Goal: Task Accomplishment & Management: Manage account settings

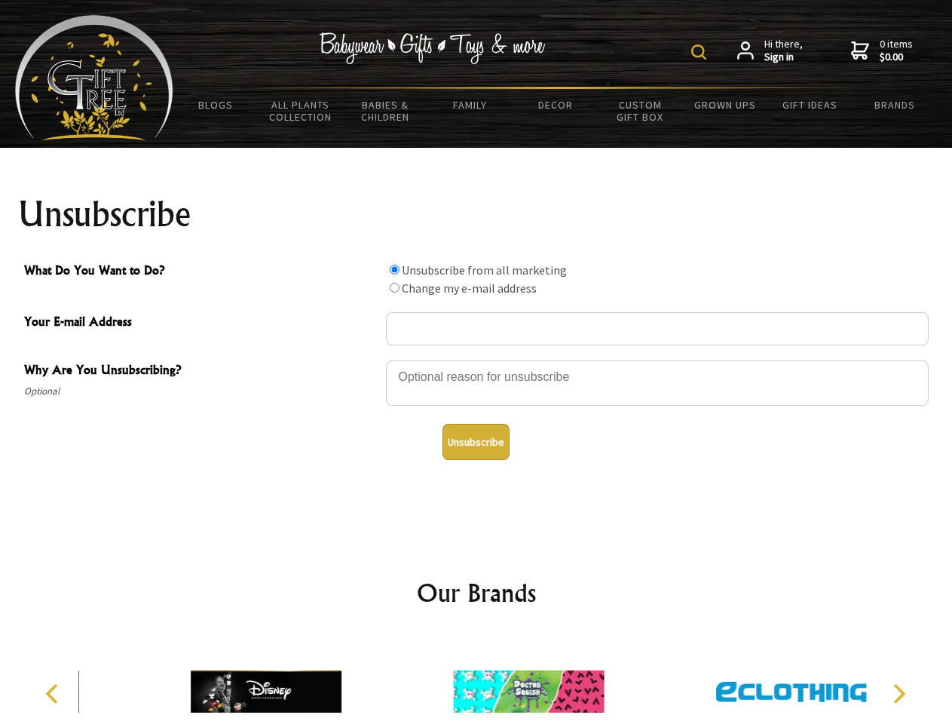
click at [701, 52] on img at bounding box center [698, 51] width 15 height 15
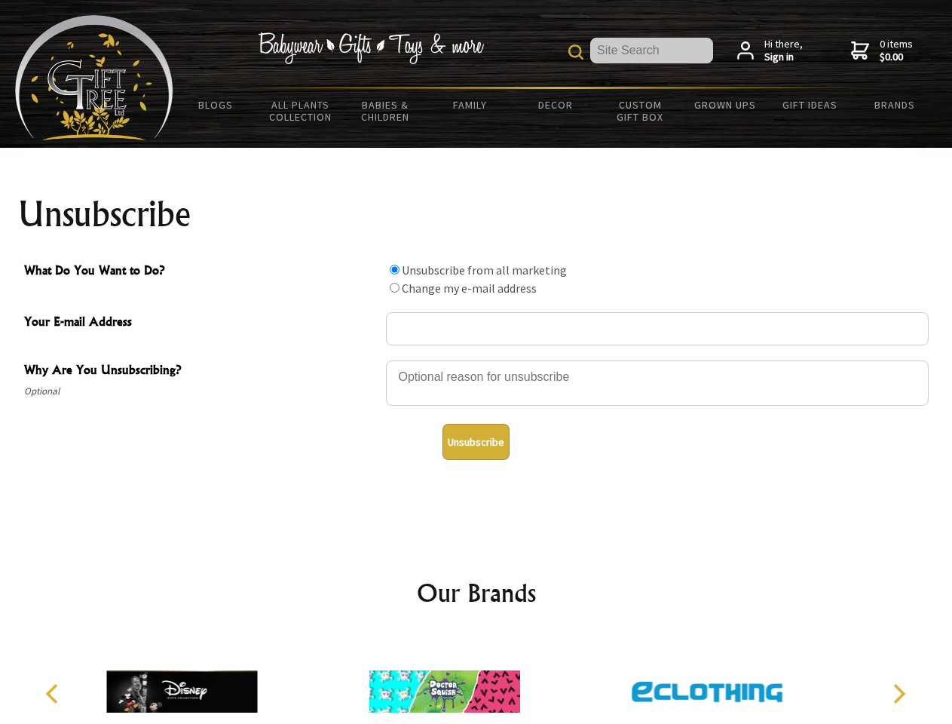
click at [476, 360] on div at bounding box center [657, 385] width 543 height 53
